Goal: Information Seeking & Learning: Learn about a topic

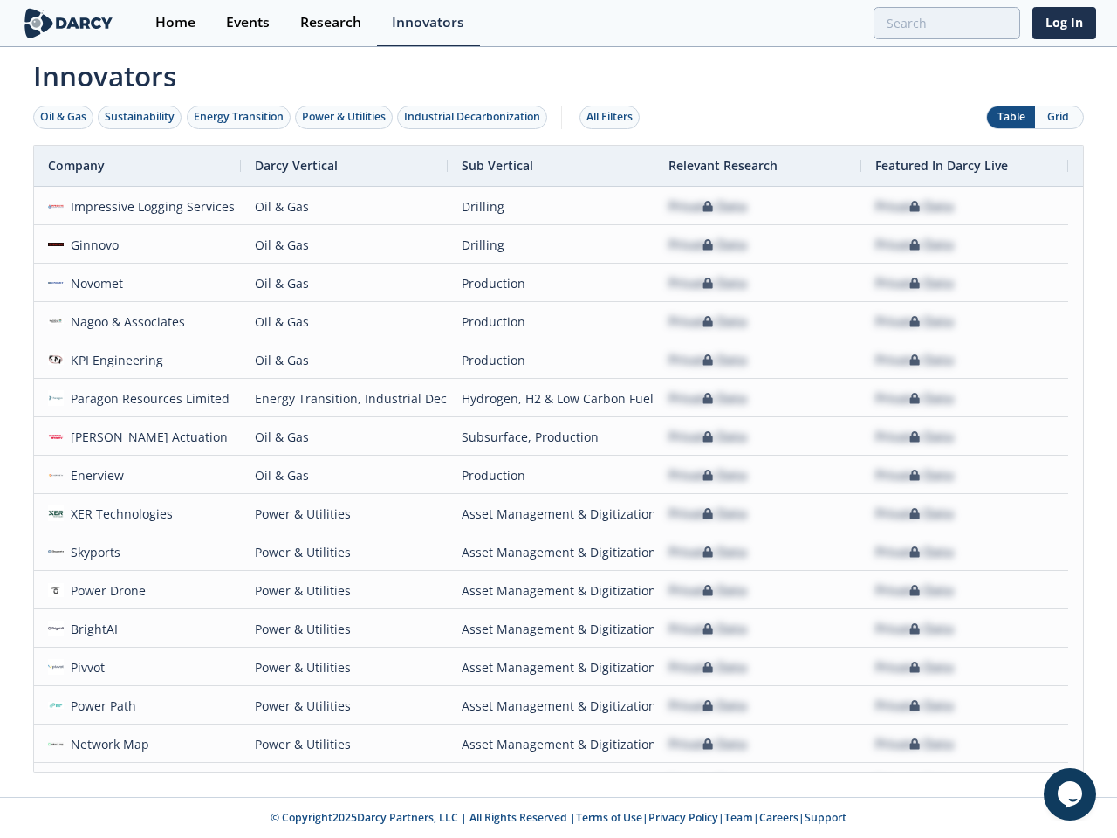
click at [64, 117] on div "Oil & Gas" at bounding box center [63, 117] width 46 height 16
click at [141, 117] on div "Sustainability" at bounding box center [140, 117] width 70 height 16
click at [239, 117] on div "Energy Transition" at bounding box center [239, 117] width 90 height 16
click at [346, 117] on div "Power & Utilities" at bounding box center [344, 117] width 84 height 16
click at [476, 117] on div "Industrial Decarbonization" at bounding box center [472, 117] width 136 height 16
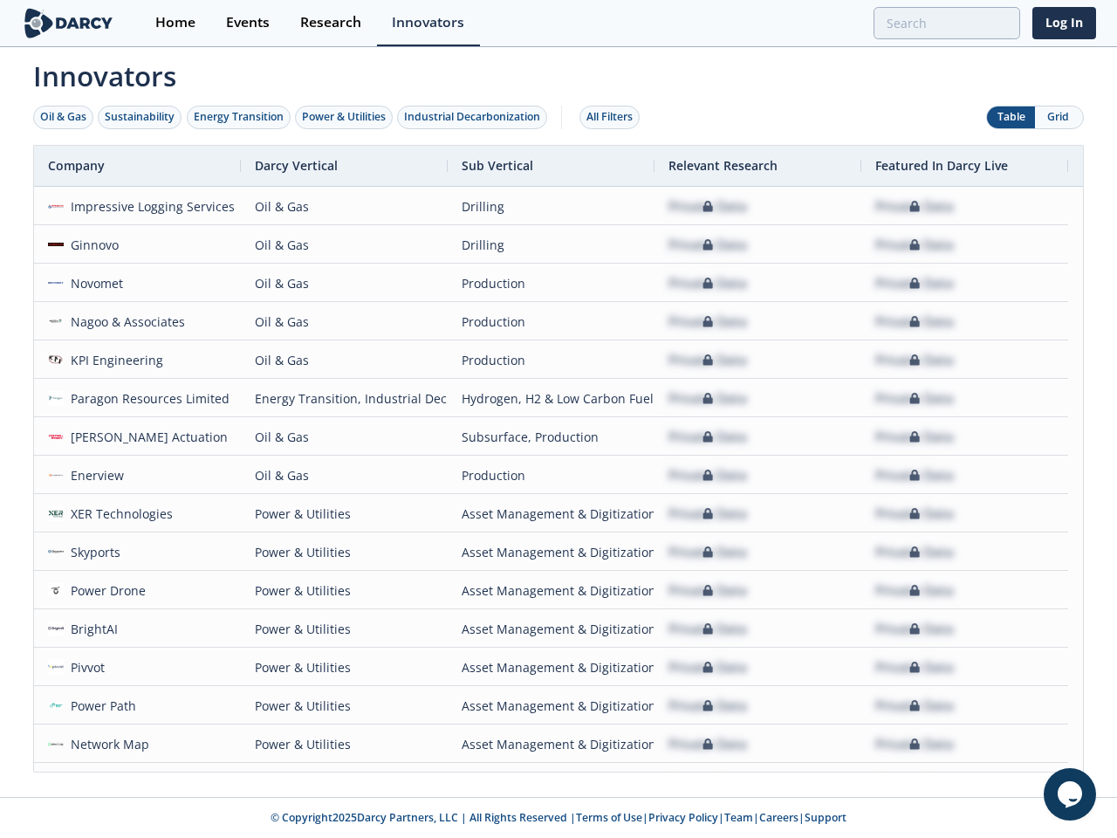
click at [614, 117] on div "All Filters" at bounding box center [609, 117] width 46 height 16
